Goal: Navigation & Orientation: Find specific page/section

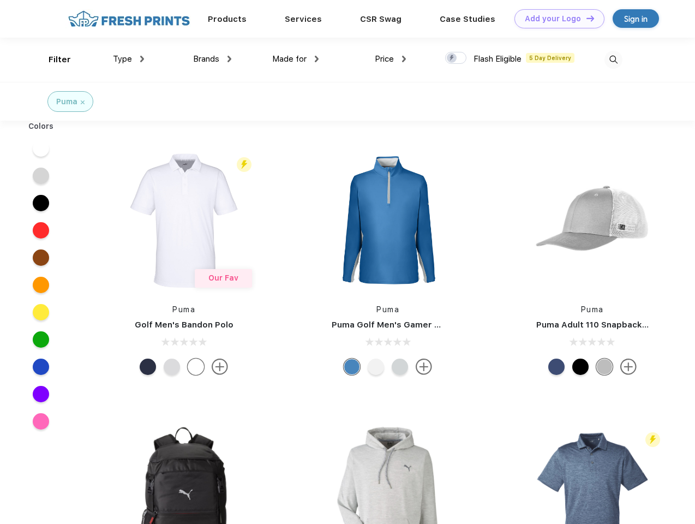
scroll to position [1, 0]
click at [556, 19] on link "Add your Logo Design Tool" at bounding box center [560, 18] width 90 height 19
click at [0, 0] on div "Design Tool" at bounding box center [0, 0] width 0 height 0
click at [586, 18] on link "Add your Logo Design Tool" at bounding box center [560, 18] width 90 height 19
click at [52, 59] on div "Filter" at bounding box center [60, 59] width 22 height 13
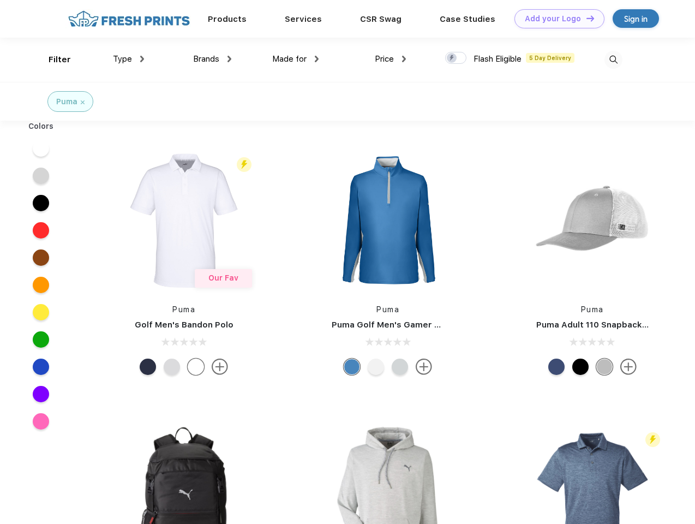
click at [129, 59] on span "Type" at bounding box center [122, 59] width 19 height 10
click at [212, 59] on span "Brands" at bounding box center [206, 59] width 26 height 10
click at [296, 59] on span "Made for" at bounding box center [289, 59] width 34 height 10
click at [391, 59] on span "Price" at bounding box center [384, 59] width 19 height 10
click at [456, 58] on div at bounding box center [455, 58] width 21 height 12
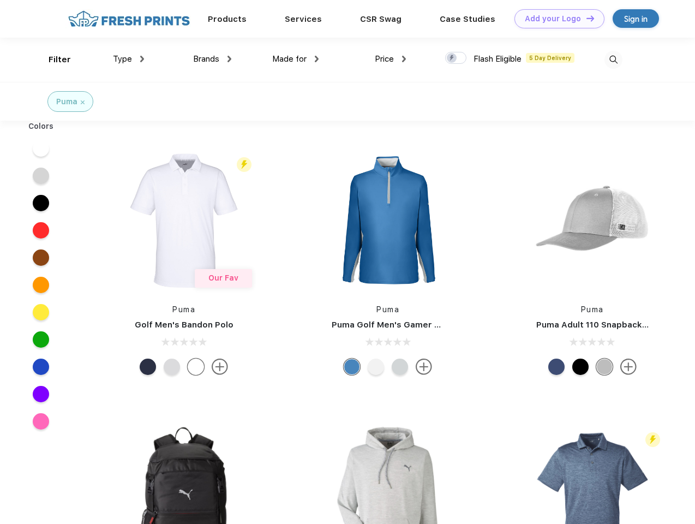
click at [452, 58] on input "checkbox" at bounding box center [448, 54] width 7 height 7
click at [613, 59] on img at bounding box center [614, 60] width 18 height 18
